Goal: Transaction & Acquisition: Purchase product/service

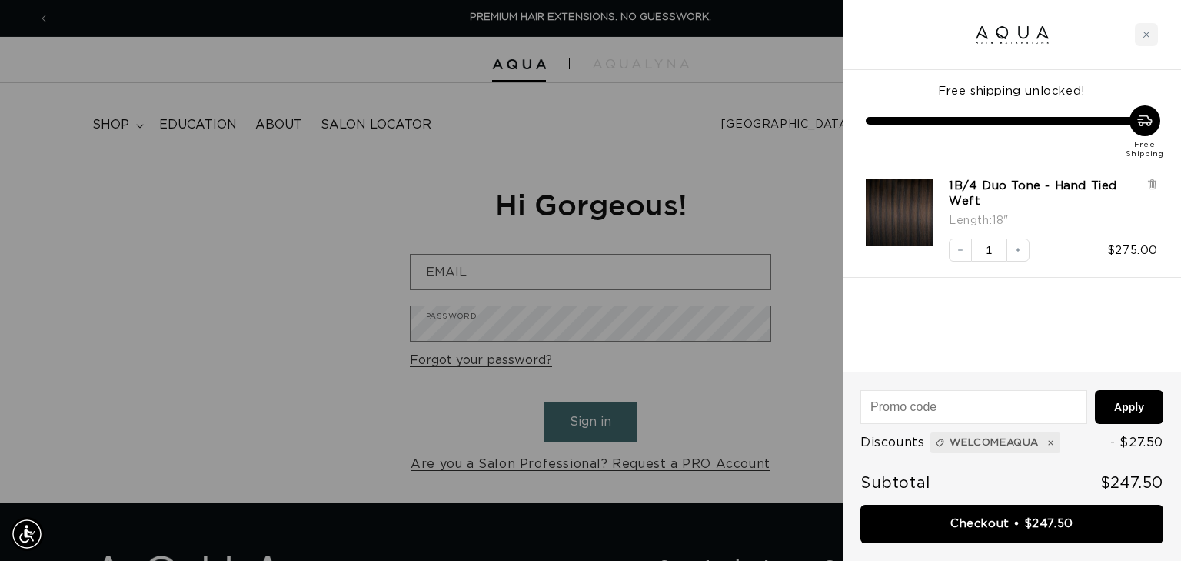
click at [931, 228] on div "1B/4 Duo Tone - Hand Tied Weft Length : 18" Decrease quantity 1 Increase quanti…" at bounding box center [1005, 212] width 308 height 99
click at [929, 227] on img "1B/4 Duo Tone - Hand Tied Weft - 18&quot;" at bounding box center [900, 212] width 68 height 68
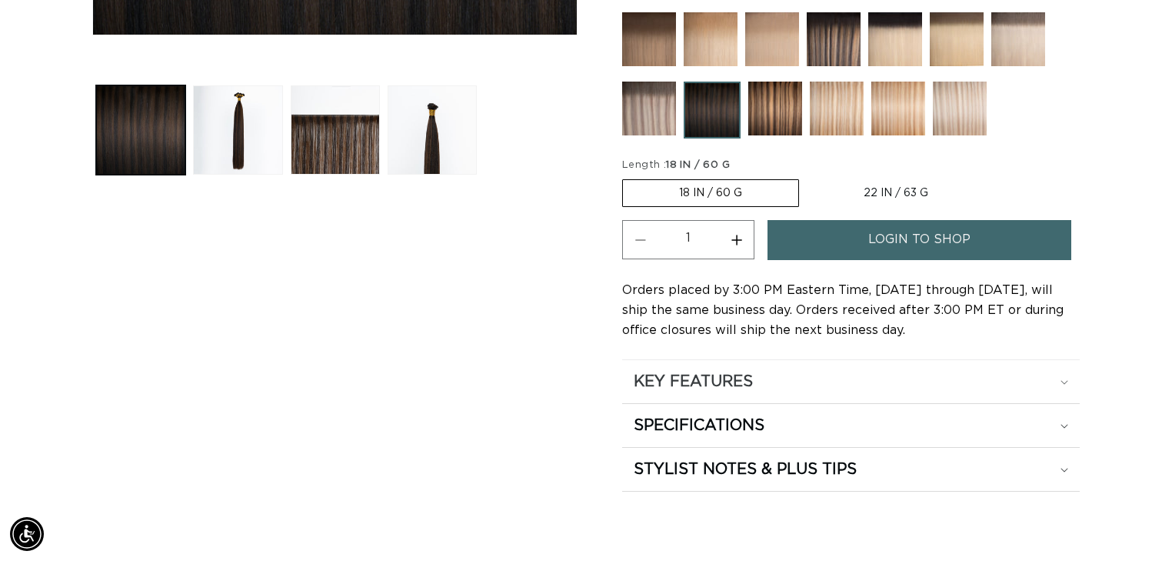
scroll to position [615, 0]
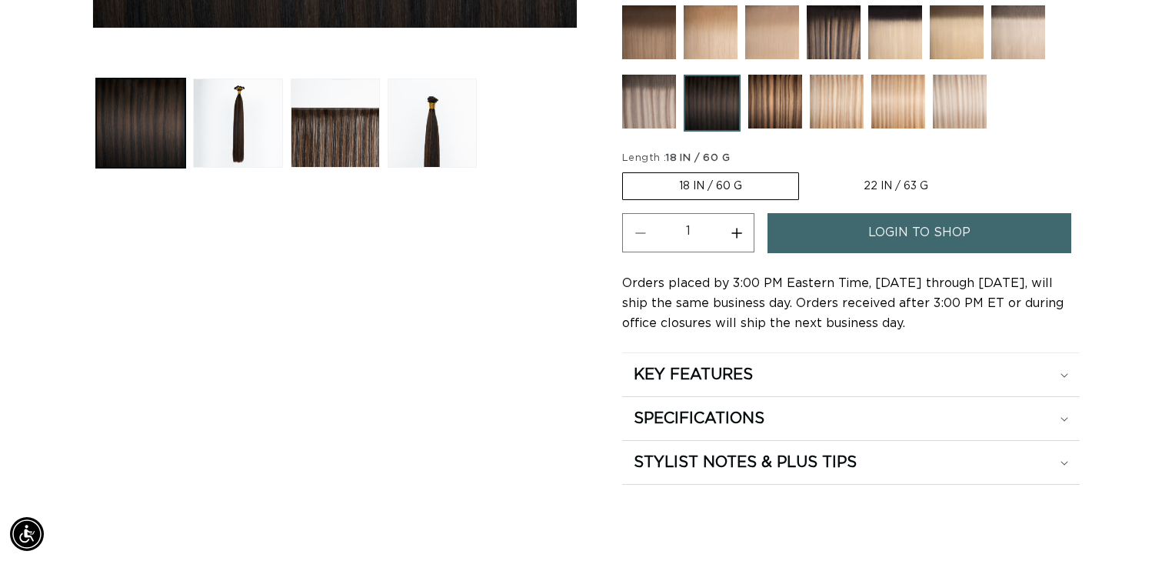
click at [911, 181] on label "22 IN / 63 G Variant sold out or unavailable" at bounding box center [896, 186] width 177 height 26
click at [808, 170] on input "22 IN / 63 G Variant sold out or unavailable" at bounding box center [807, 169] width 1 height 1
radio input "true"
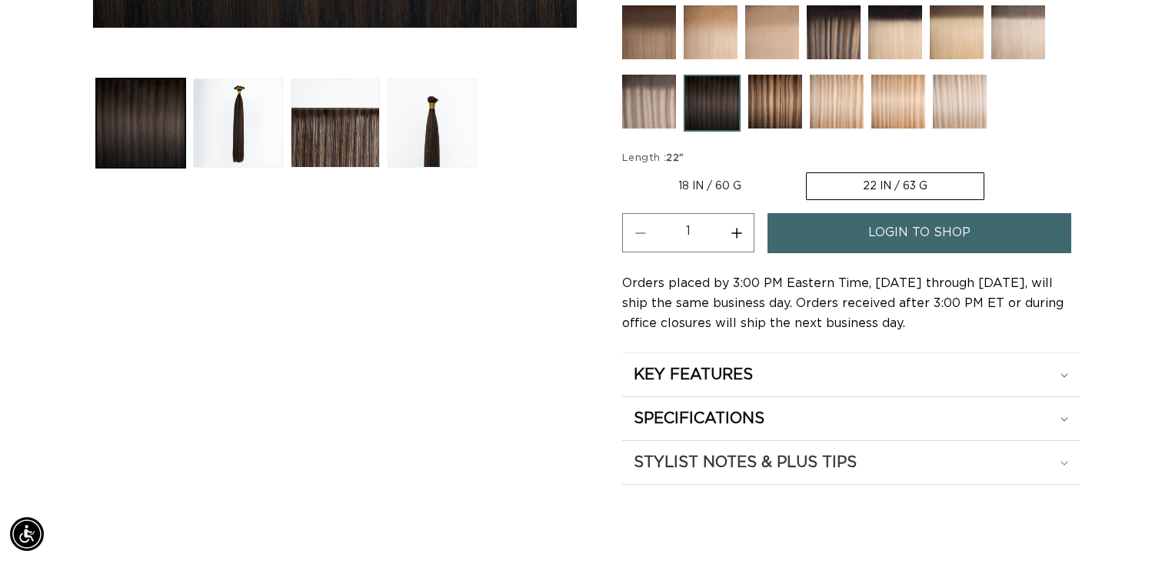
scroll to position [0, 2126]
click at [861, 226] on link "login to shop" at bounding box center [920, 232] width 304 height 39
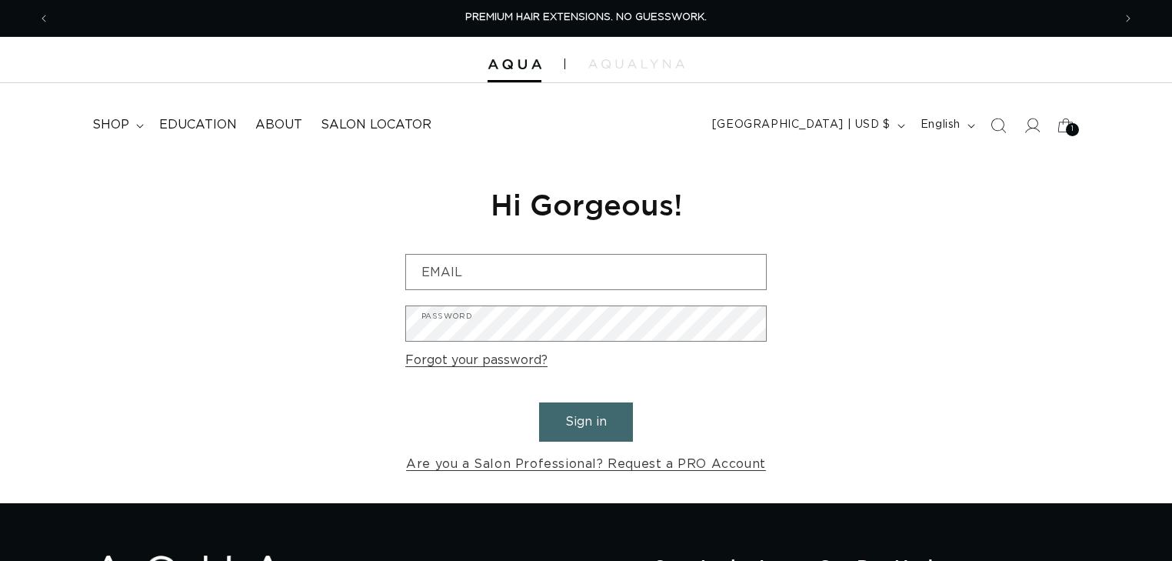
type input "[EMAIL_ADDRESS][DOMAIN_NAME]"
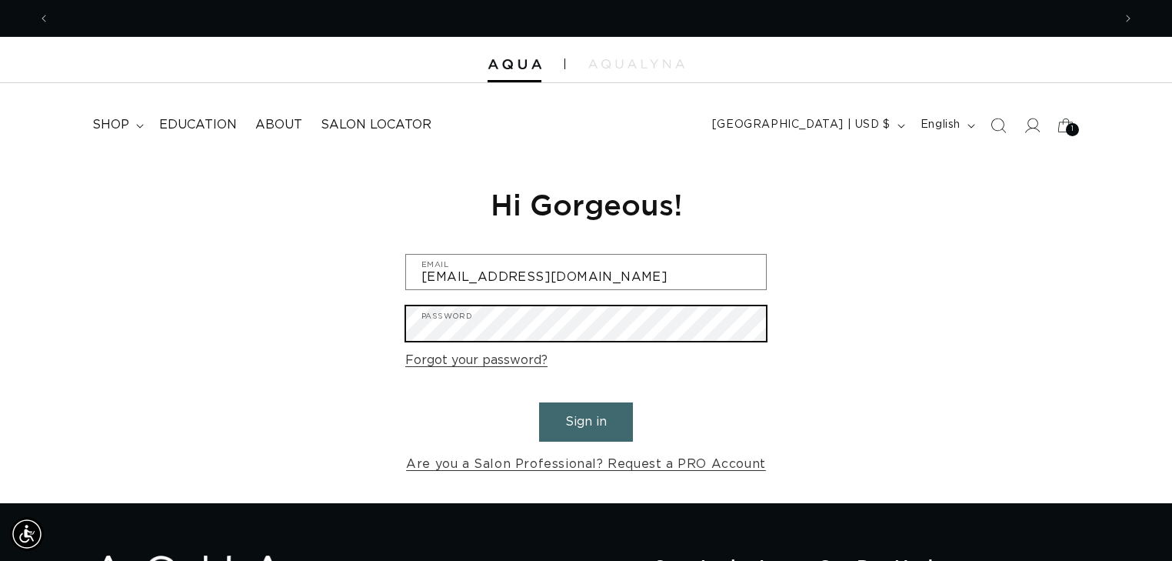
scroll to position [0, 2126]
click at [539, 402] on button "Sign in" at bounding box center [586, 421] width 94 height 39
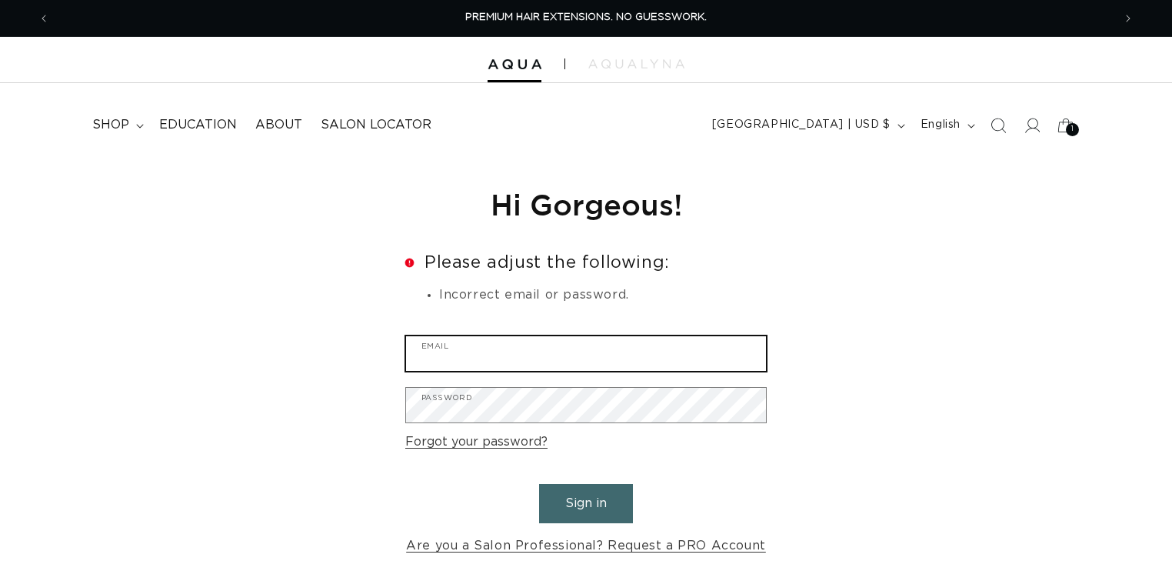
drag, startPoint x: 505, startPoint y: 351, endPoint x: 506, endPoint y: 359, distance: 8.6
click at [505, 351] on input "Email" at bounding box center [586, 353] width 360 height 35
type input "[EMAIL_ADDRESS][DOMAIN_NAME]"
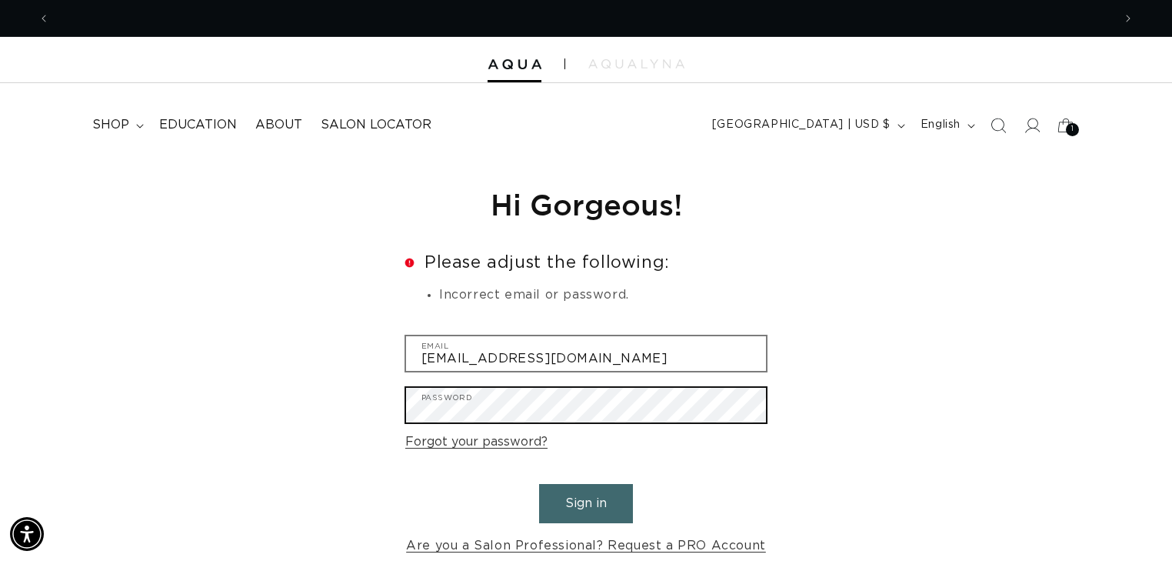
scroll to position [0, 1063]
click at [539, 484] on button "Sign in" at bounding box center [586, 503] width 94 height 39
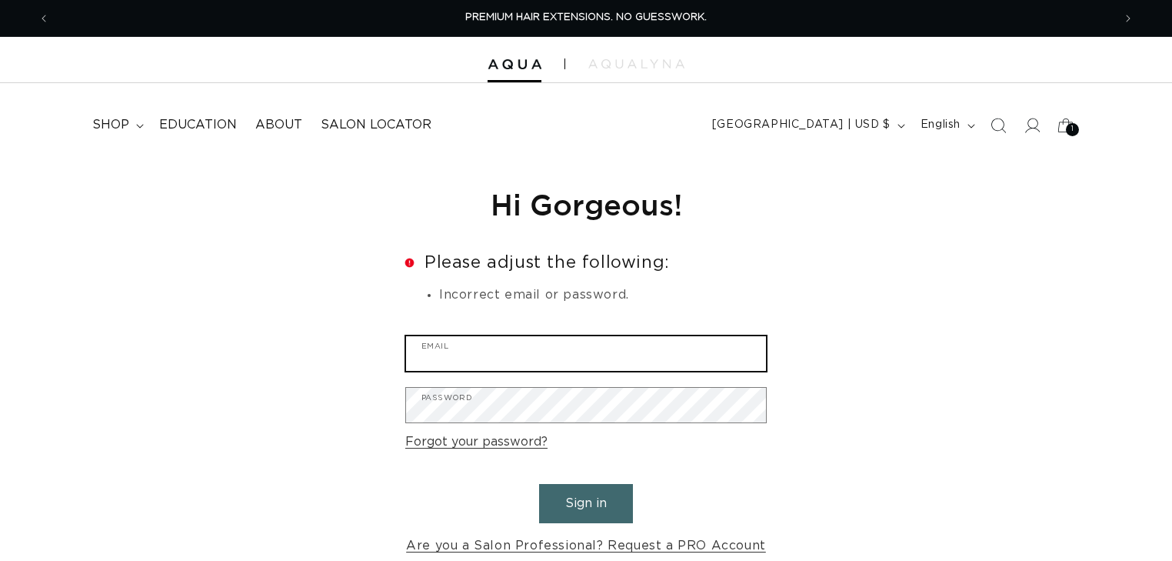
click at [521, 360] on input "Email" at bounding box center [586, 353] width 360 height 35
type input "[EMAIL_ADDRESS][DOMAIN_NAME]"
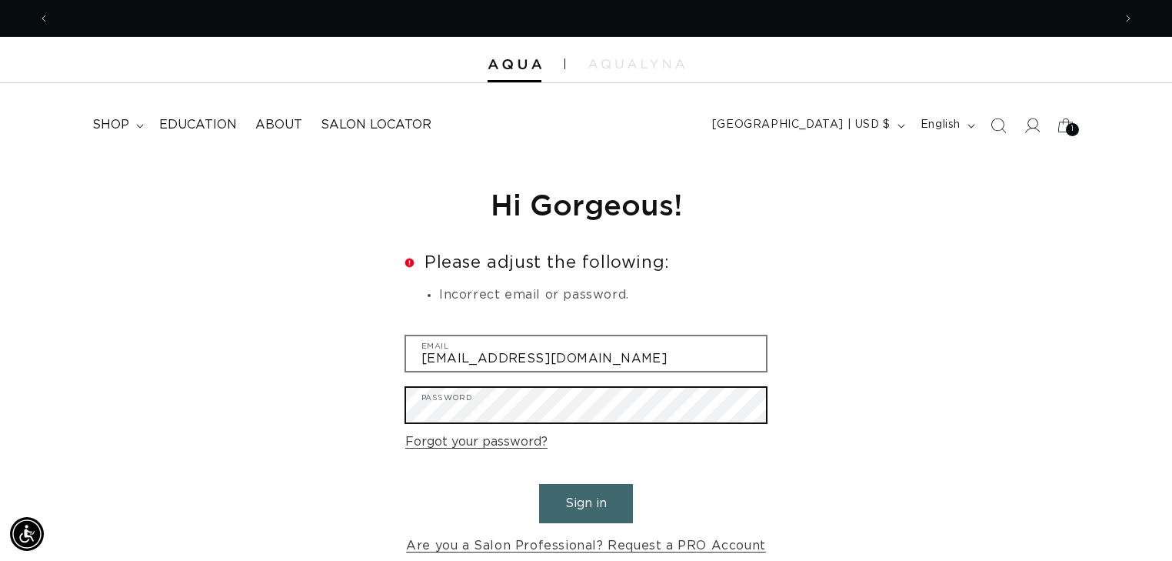
scroll to position [0, 2126]
click at [539, 484] on button "Sign in" at bounding box center [586, 503] width 94 height 39
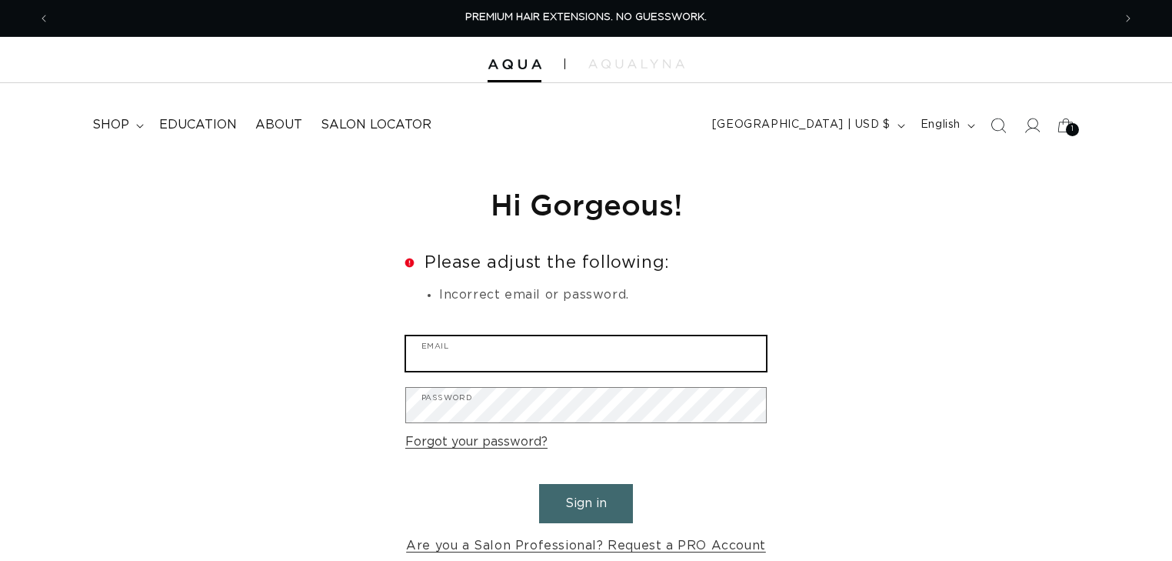
click at [515, 356] on input "Email" at bounding box center [586, 353] width 360 height 35
type input "jessicanwatkins@gmail.com"
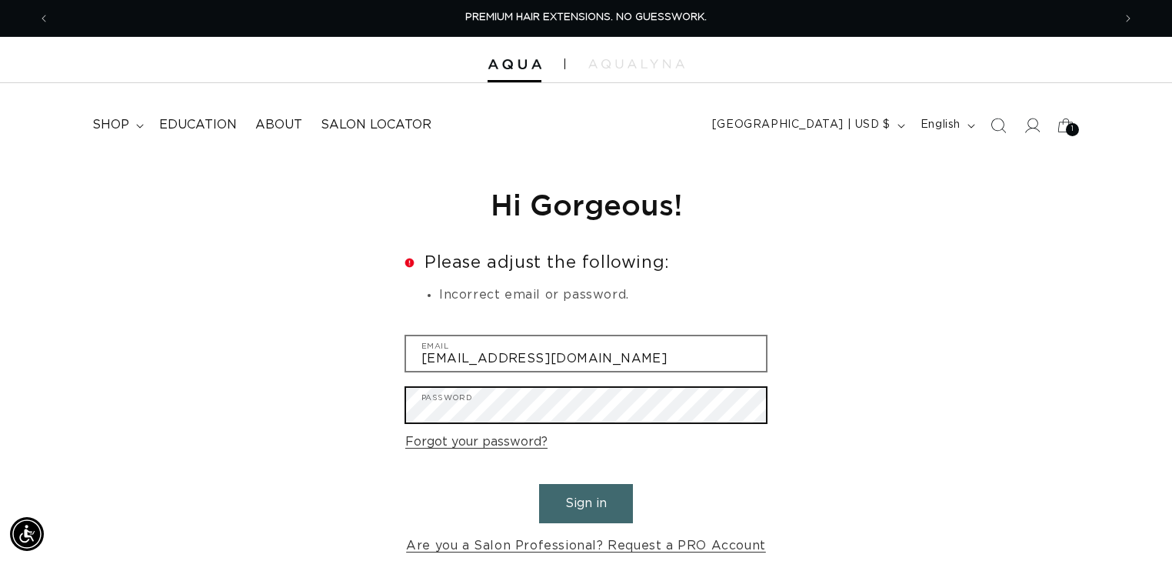
click at [539, 484] on button "Sign in" at bounding box center [586, 503] width 94 height 39
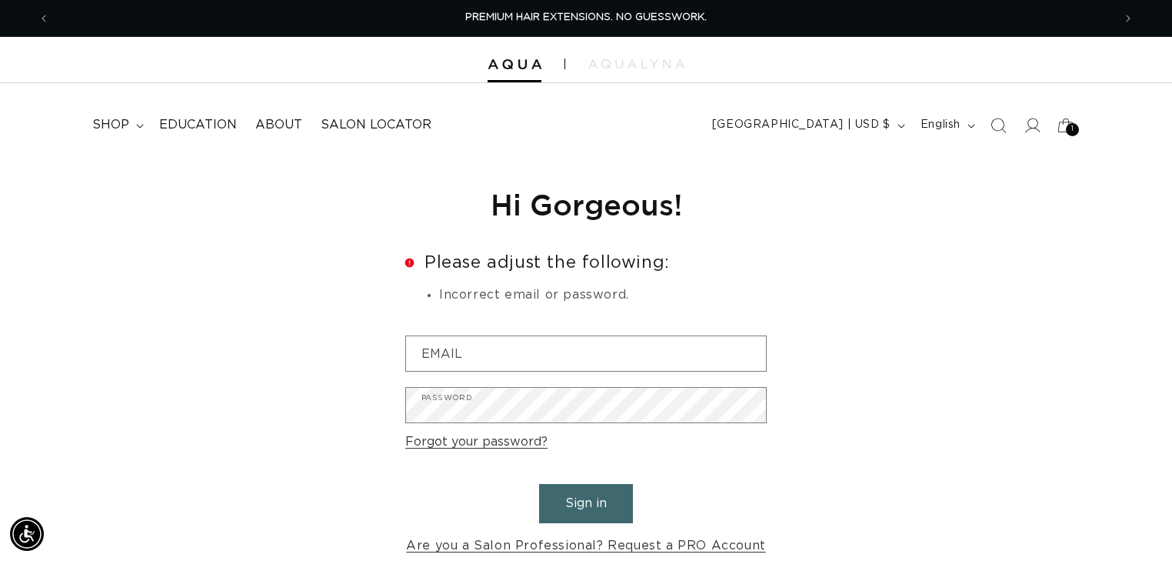
click at [449, 438] on link "Forgot your password?" at bounding box center [476, 442] width 142 height 22
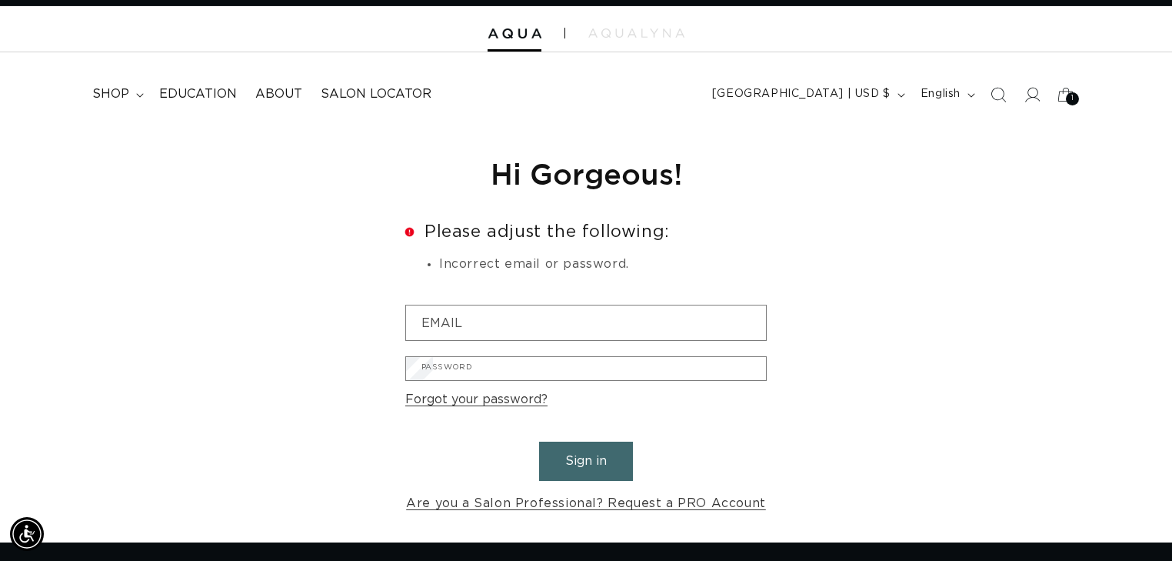
click at [0, 0] on input "Email" at bounding box center [0, 0] width 0 height 0
type input "jessicanwatkins@gmail.com"
click at [0, 0] on button "Submit" at bounding box center [0, 0] width 0 height 0
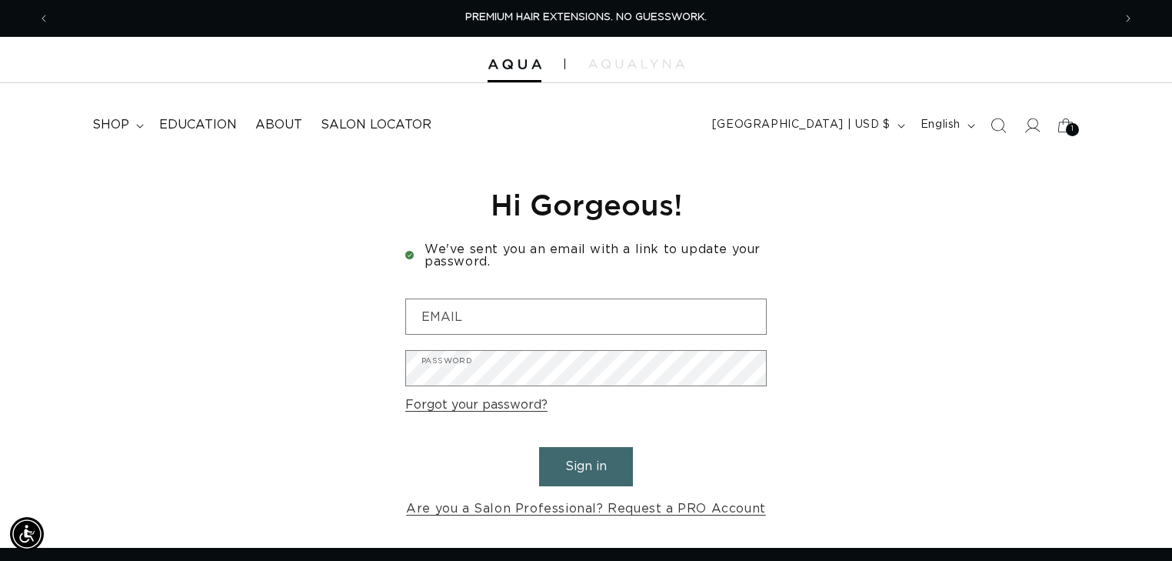
scroll to position [0, 2126]
click at [103, 124] on span "shop" at bounding box center [110, 125] width 37 height 16
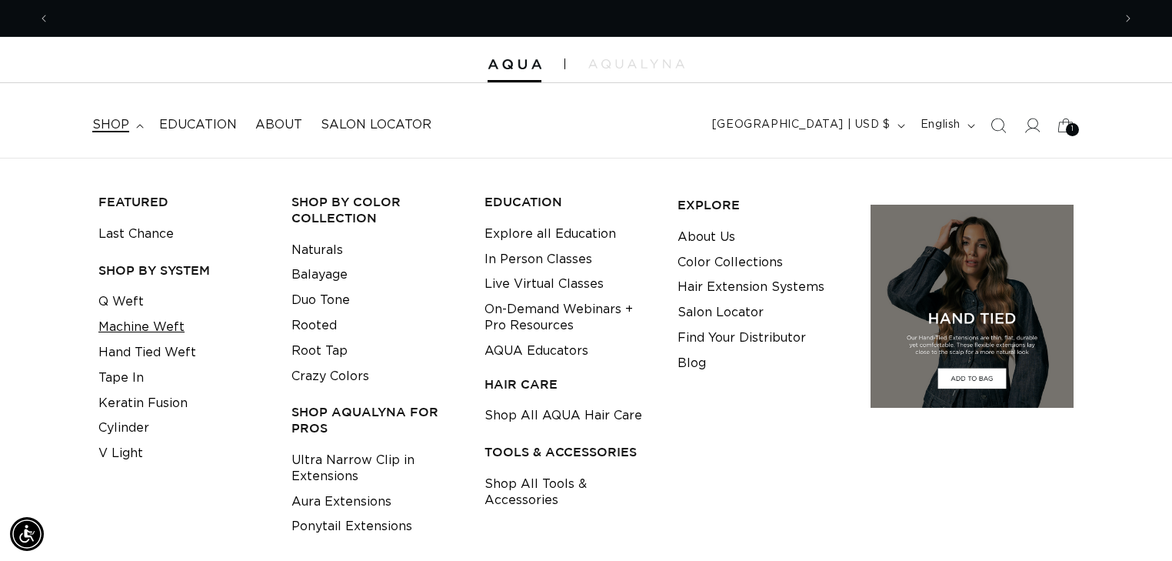
scroll to position [0, 1063]
click at [138, 360] on link "Hand Tied Weft" at bounding box center [147, 352] width 98 height 25
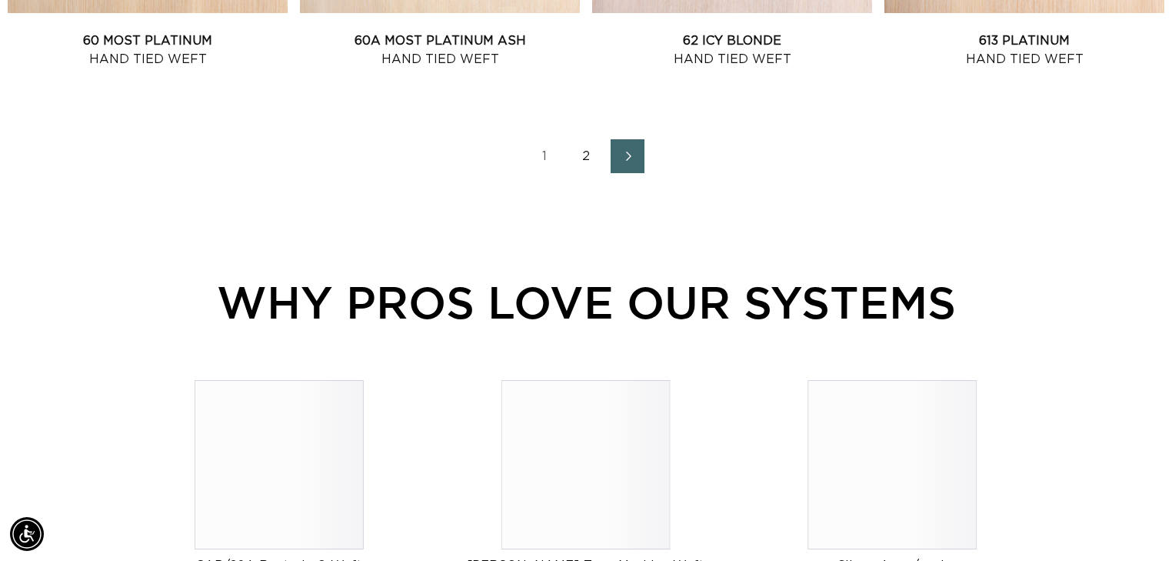
scroll to position [2400, 0]
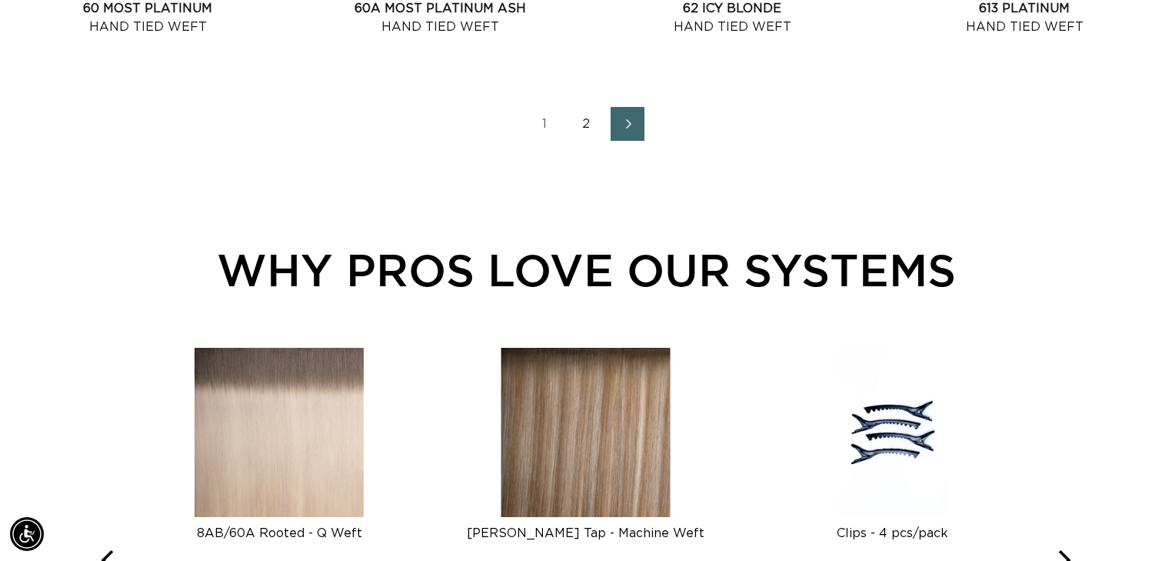
click at [589, 125] on link "2" at bounding box center [586, 124] width 34 height 34
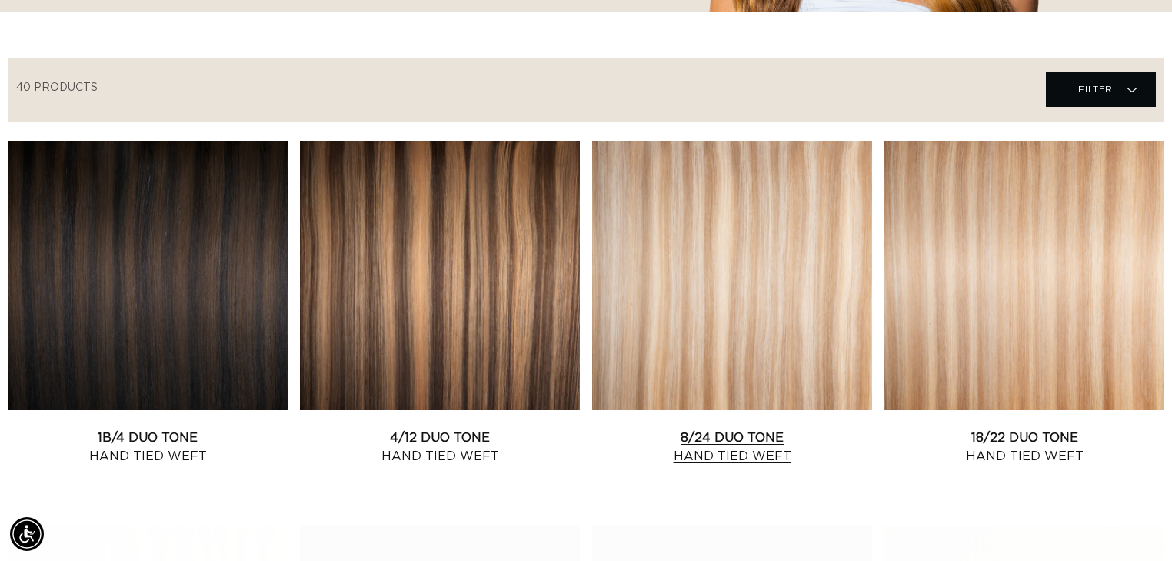
scroll to position [0, 1063]
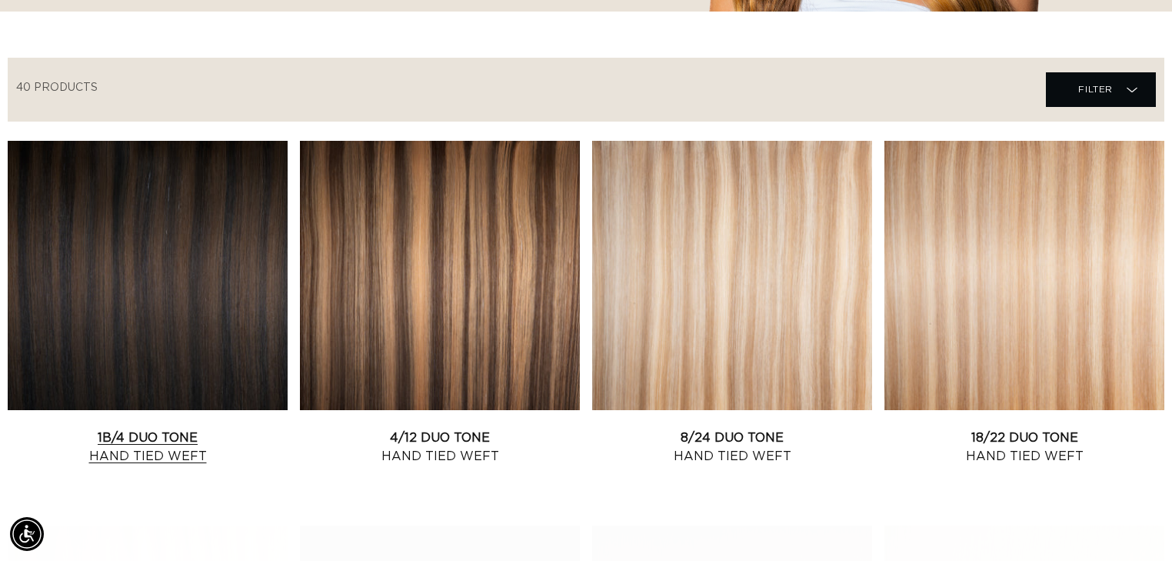
click at [216, 428] on link "1B/4 Duo Tone Hand Tied Weft" at bounding box center [148, 446] width 280 height 37
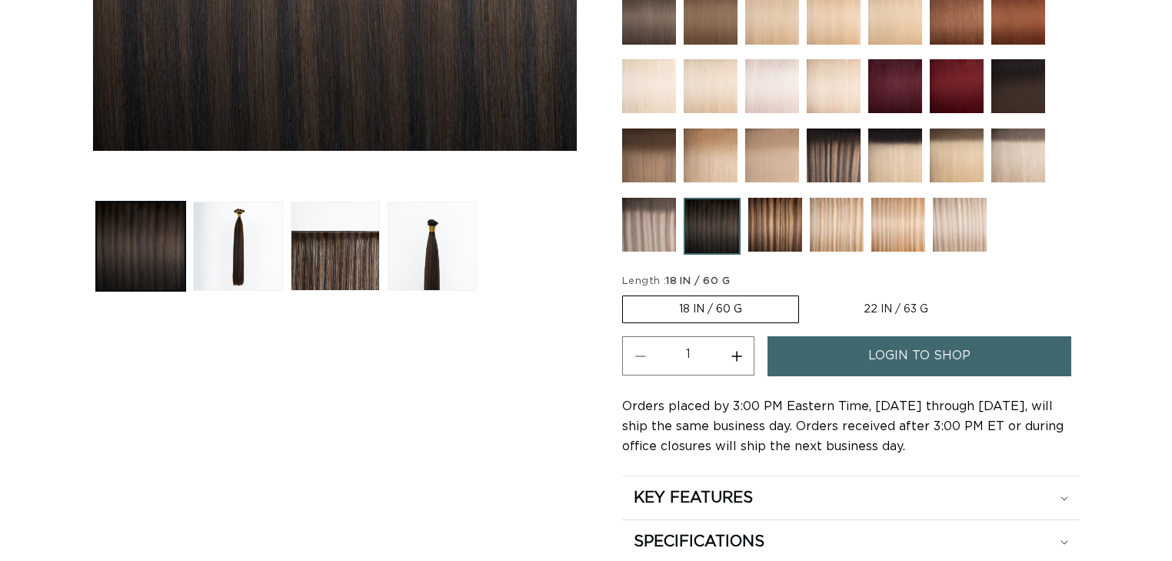
click at [920, 300] on label "22 IN / 63 G Variant sold out or unavailable" at bounding box center [896, 309] width 177 height 26
click at [808, 293] on input "22 IN / 63 G Variant sold out or unavailable" at bounding box center [807, 292] width 1 height 1
radio input "true"
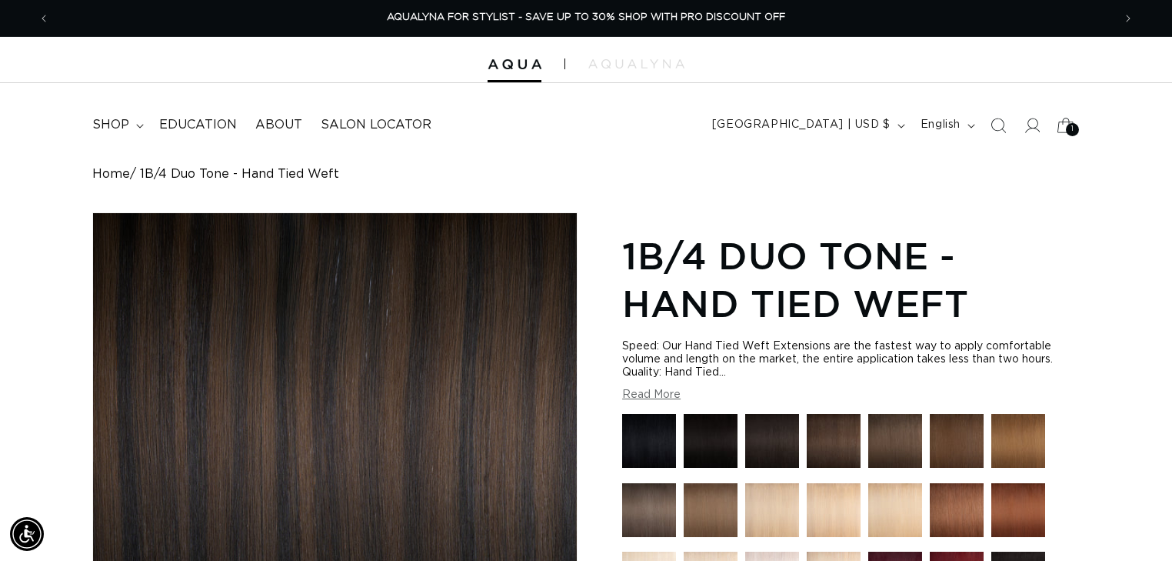
click at [1064, 122] on icon at bounding box center [1066, 125] width 36 height 36
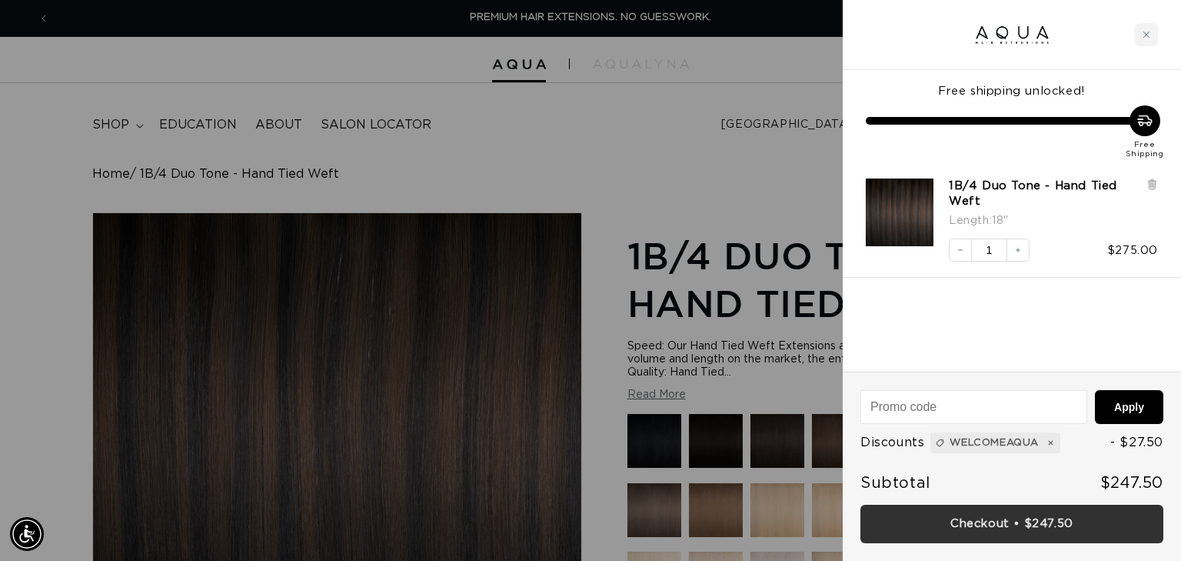
click at [997, 524] on link "Checkout • $247.50" at bounding box center [1012, 524] width 303 height 39
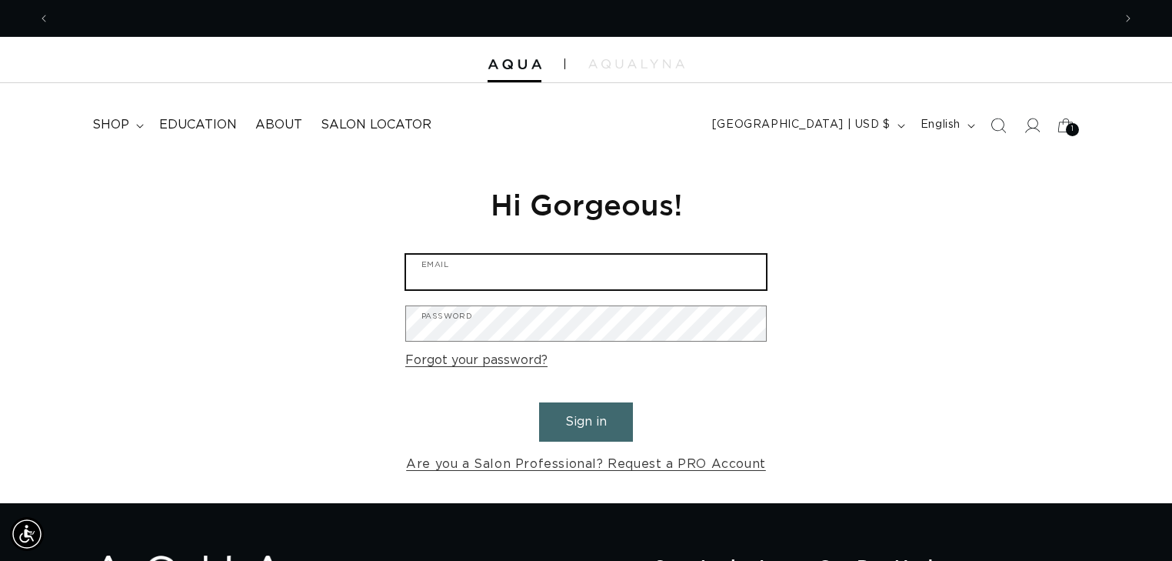
click at [561, 276] on input "Email" at bounding box center [586, 272] width 360 height 35
type input "[PERSON_NAME][EMAIL_ADDRESS][PERSON_NAME][DOMAIN_NAME]"
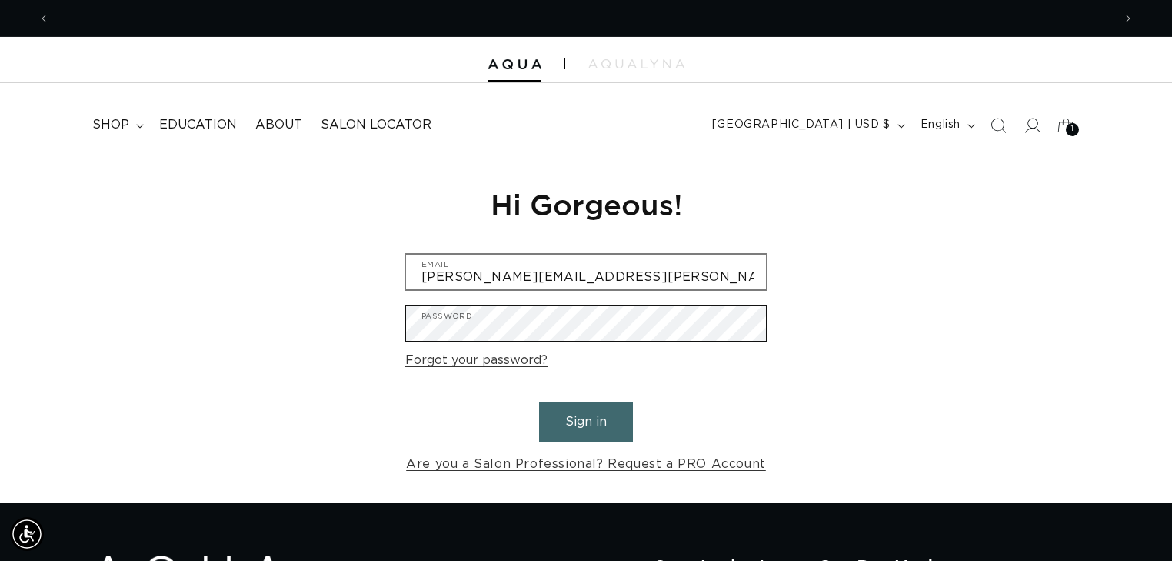
scroll to position [0, 0]
click at [539, 402] on button "Sign in" at bounding box center [586, 421] width 94 height 39
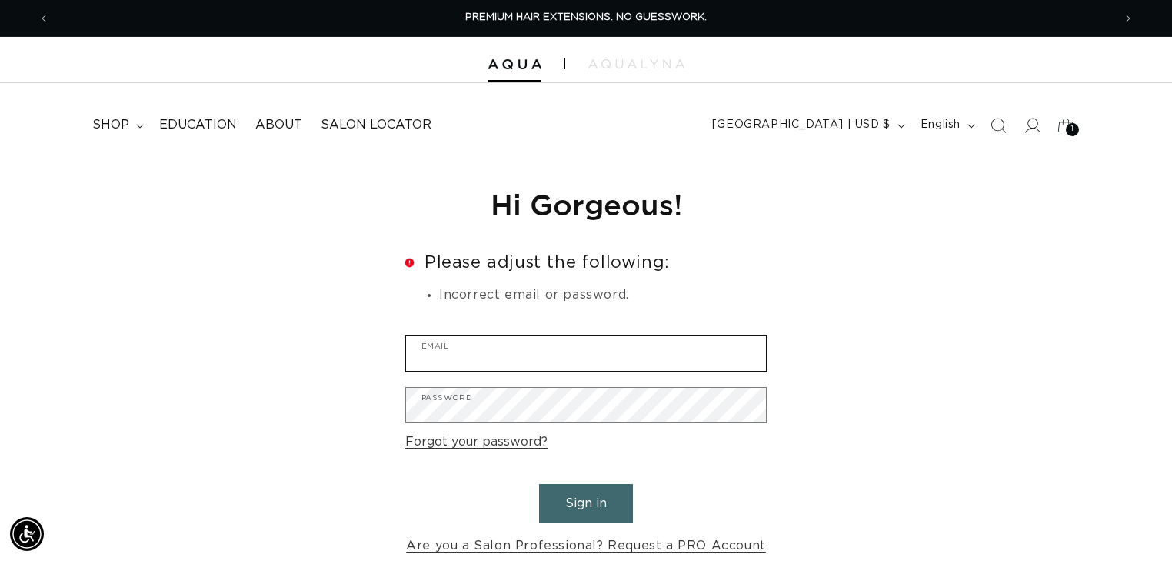
click at [541, 366] on input "Email" at bounding box center [586, 353] width 360 height 35
type input "jessica.watkins@brickyardhc.com"
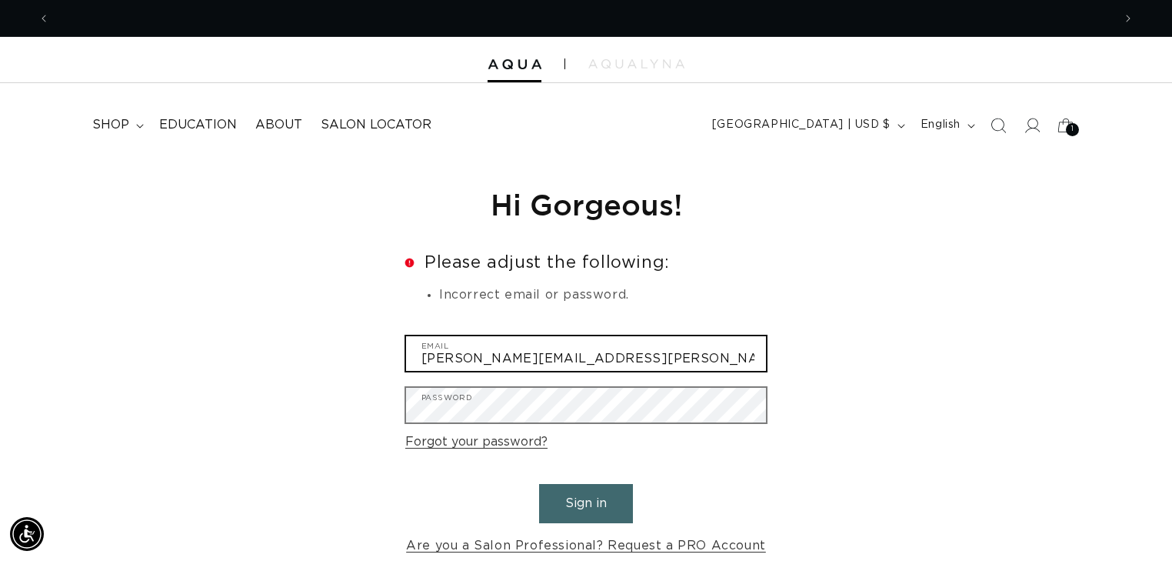
scroll to position [0, 1063]
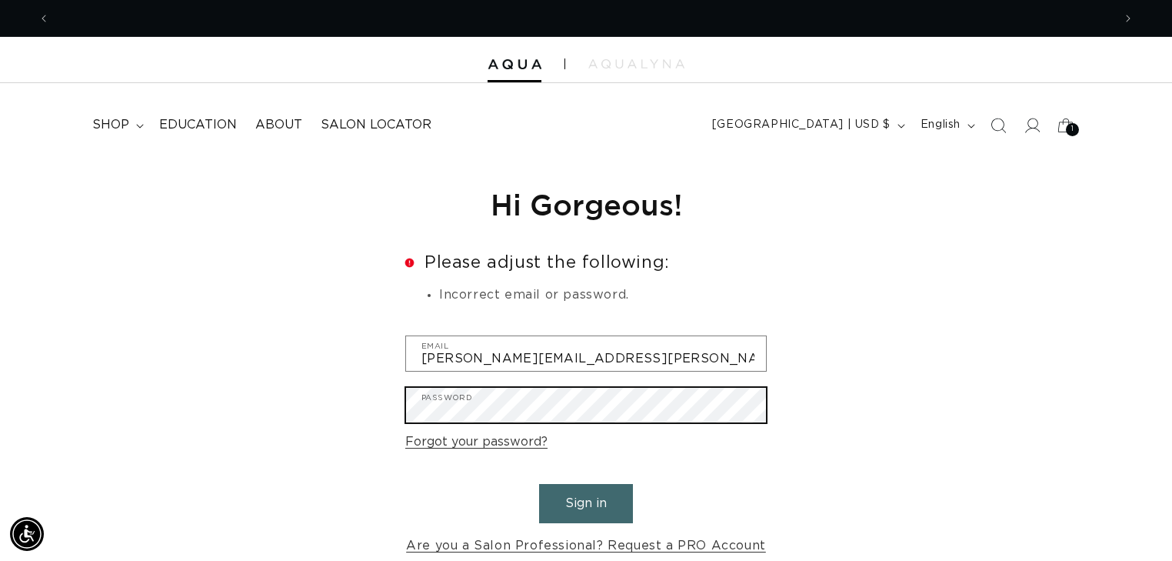
click at [539, 484] on button "Sign in" at bounding box center [586, 503] width 94 height 39
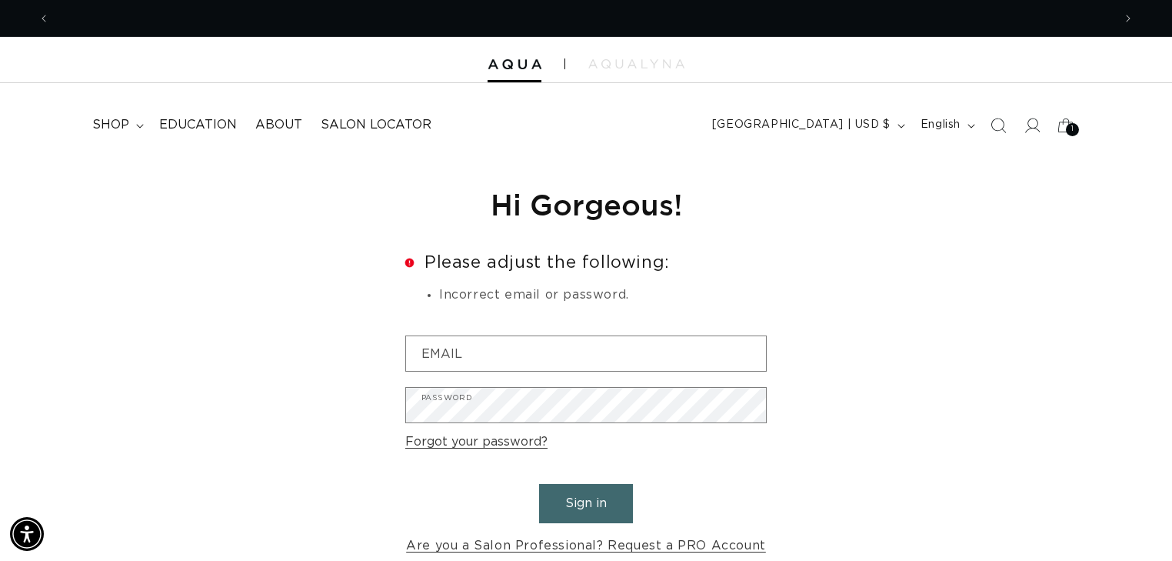
scroll to position [0, 2126]
